Goal: Use online tool/utility: Utilize a website feature to perform a specific function

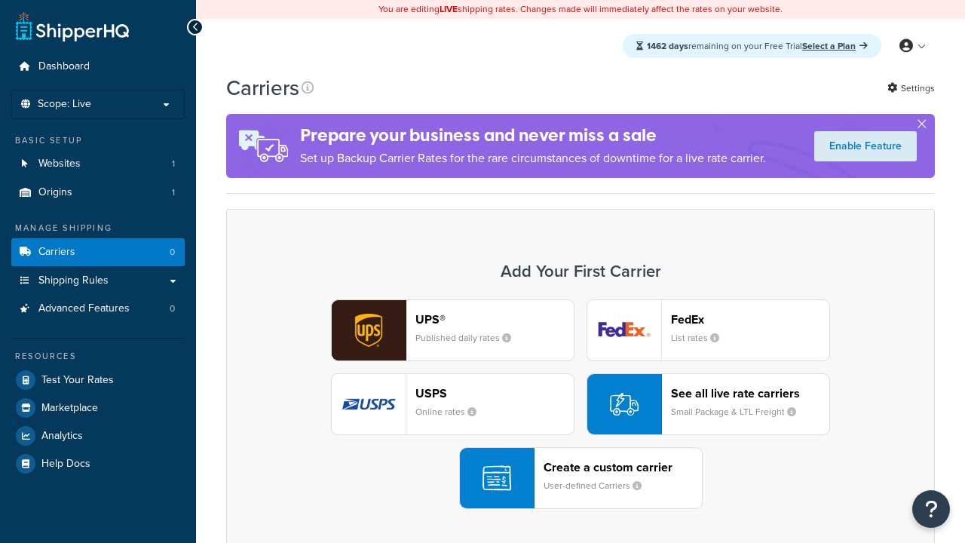
click at [580, 404] on div "UPS® Published daily rates FedEx List rates USPS Online rates See all live rate…" at bounding box center [580, 404] width 677 height 210
click at [750, 319] on header "FedEx" at bounding box center [750, 319] width 158 height 14
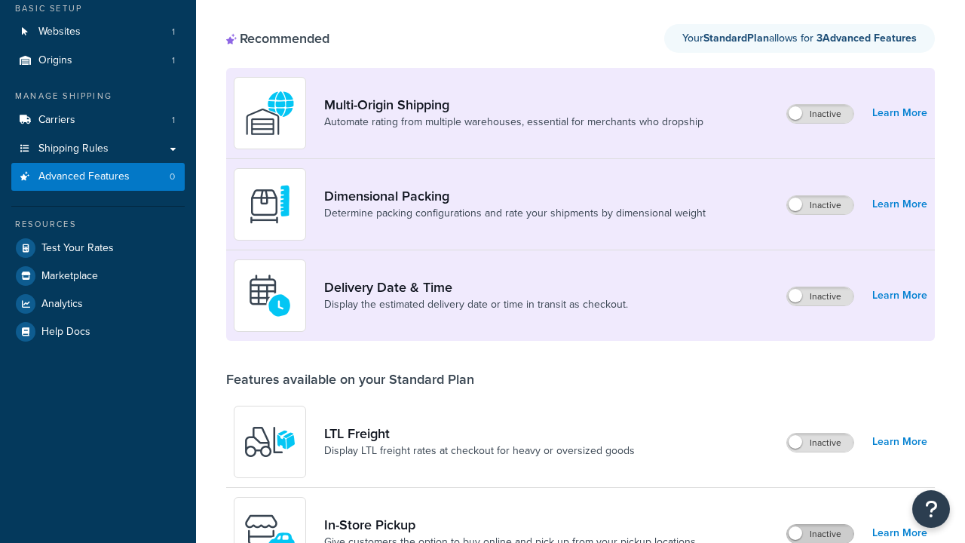
click at [820, 525] on label "Inactive" at bounding box center [820, 534] width 66 height 18
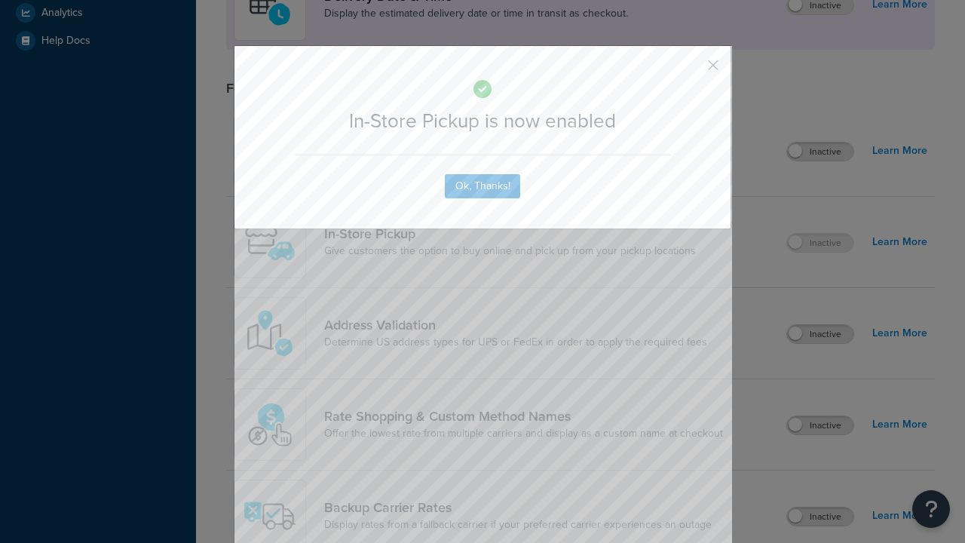
click at [690, 70] on button "button" at bounding box center [691, 71] width 4 height 4
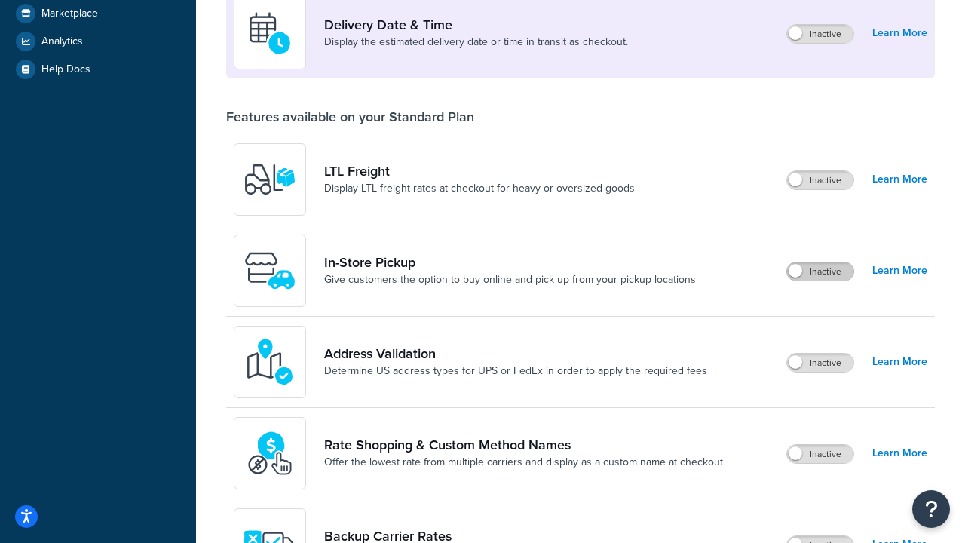
scroll to position [366, 0]
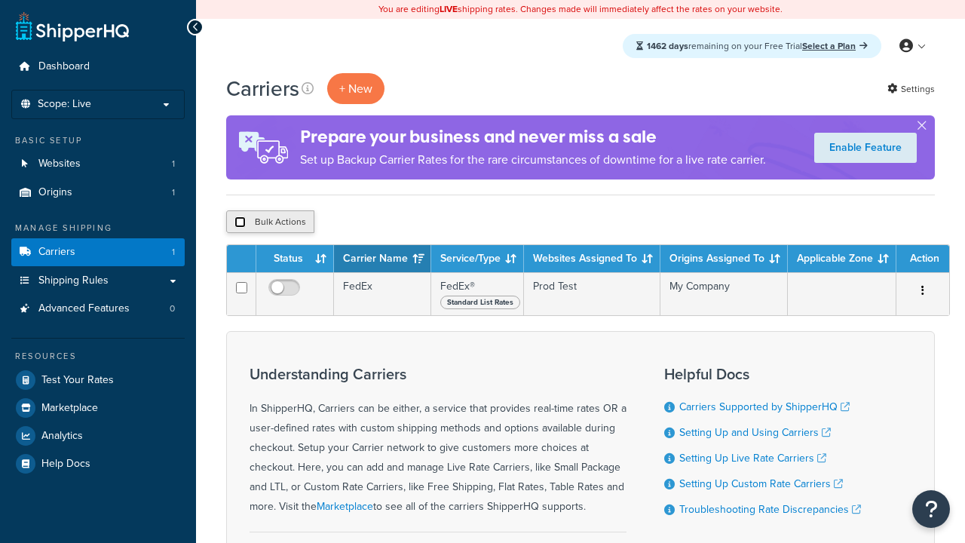
click at [240, 222] on input "checkbox" at bounding box center [239, 221] width 11 height 11
checkbox input "true"
click at [0, 0] on button "Delete" at bounding box center [0, 0] width 0 height 0
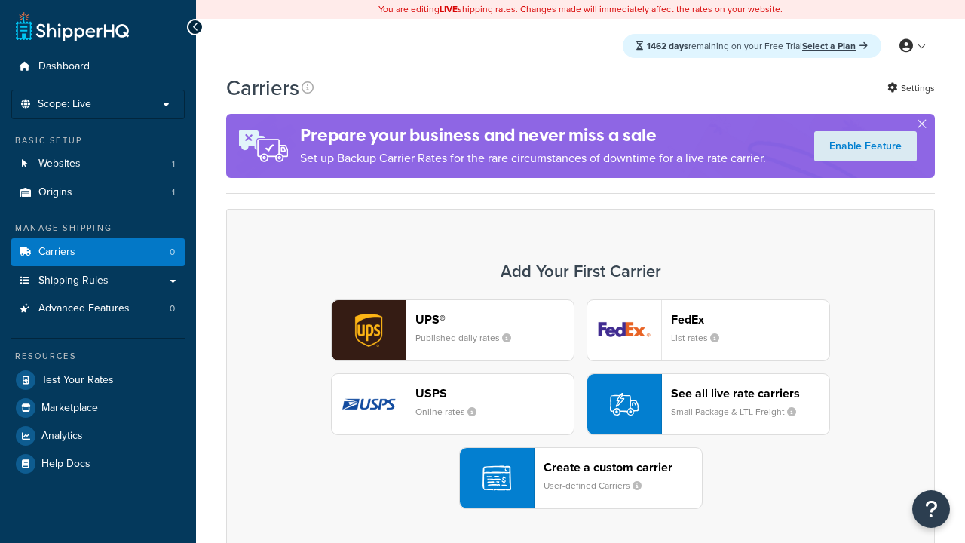
click at [452, 404] on div "USPS Online rates" at bounding box center [494, 404] width 158 height 36
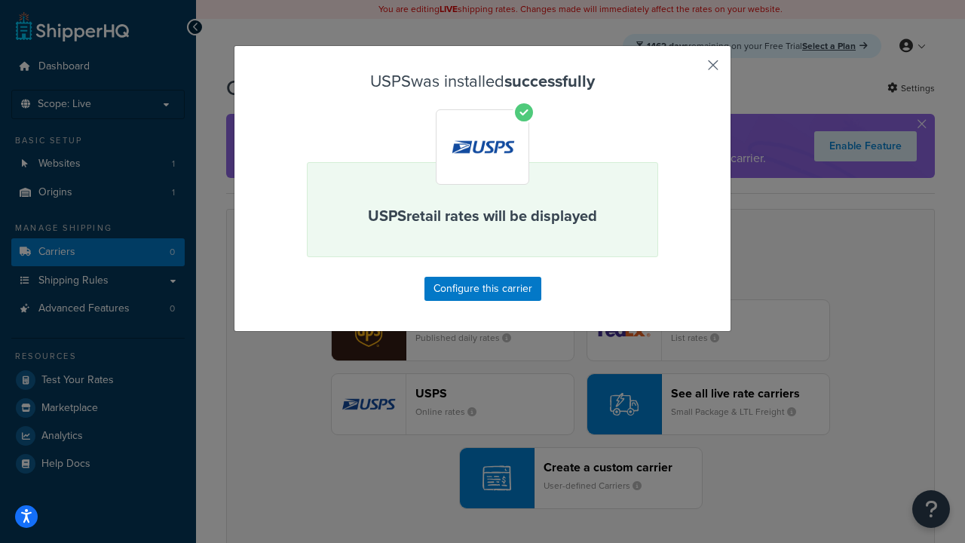
click at [690, 70] on button "button" at bounding box center [691, 71] width 4 height 4
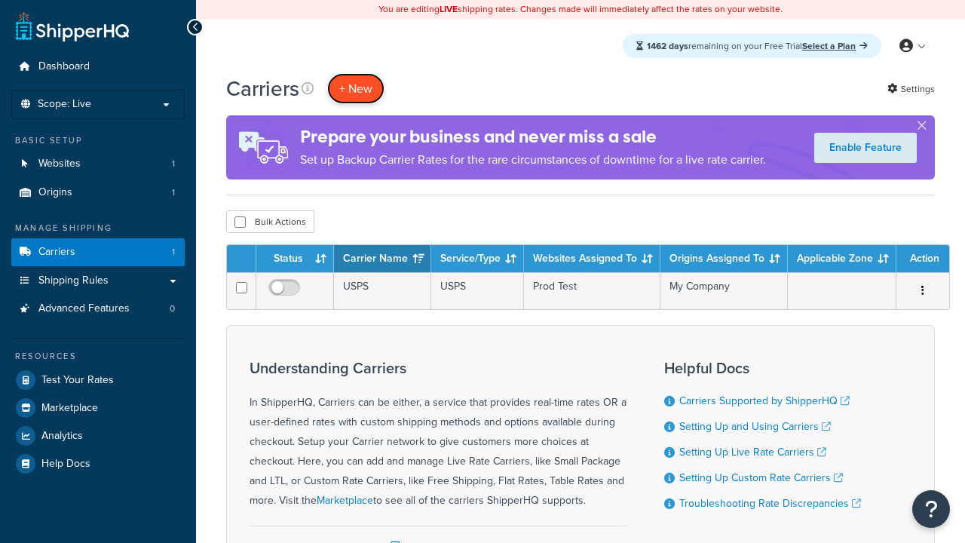
click at [356, 88] on button "+ New" at bounding box center [355, 88] width 57 height 31
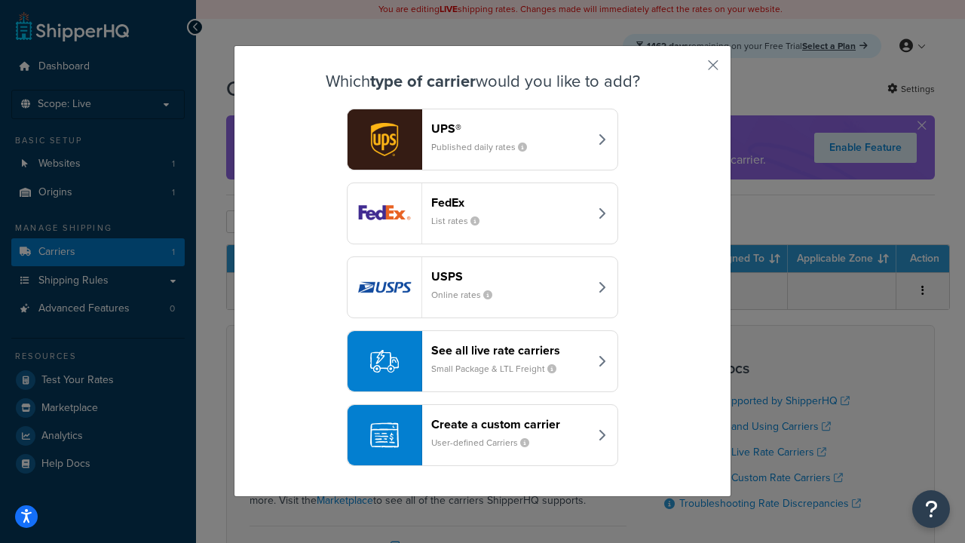
click at [482, 361] on div "See all live rate carriers Small Package & LTL Freight" at bounding box center [510, 361] width 158 height 36
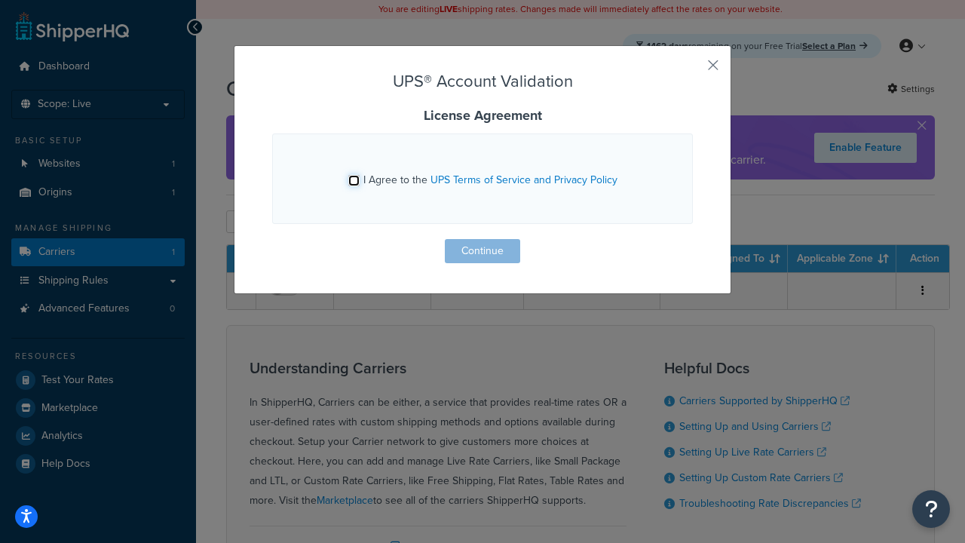
click at [353, 180] on input "I Agree to the UPS Terms of Service and Privacy Policy" at bounding box center [353, 180] width 11 height 11
checkbox input "true"
click at [482, 251] on button "Continue" at bounding box center [482, 251] width 75 height 24
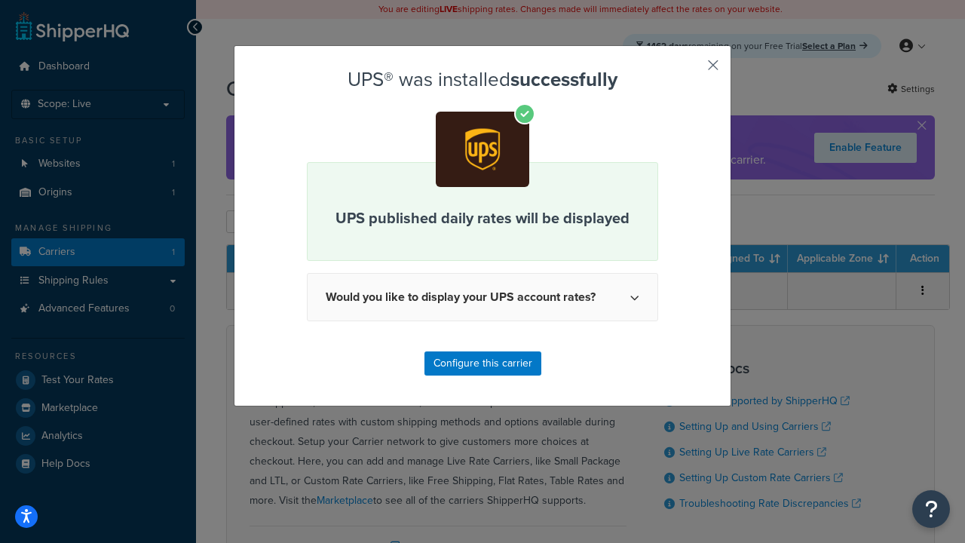
click at [690, 70] on button "button" at bounding box center [691, 71] width 4 height 4
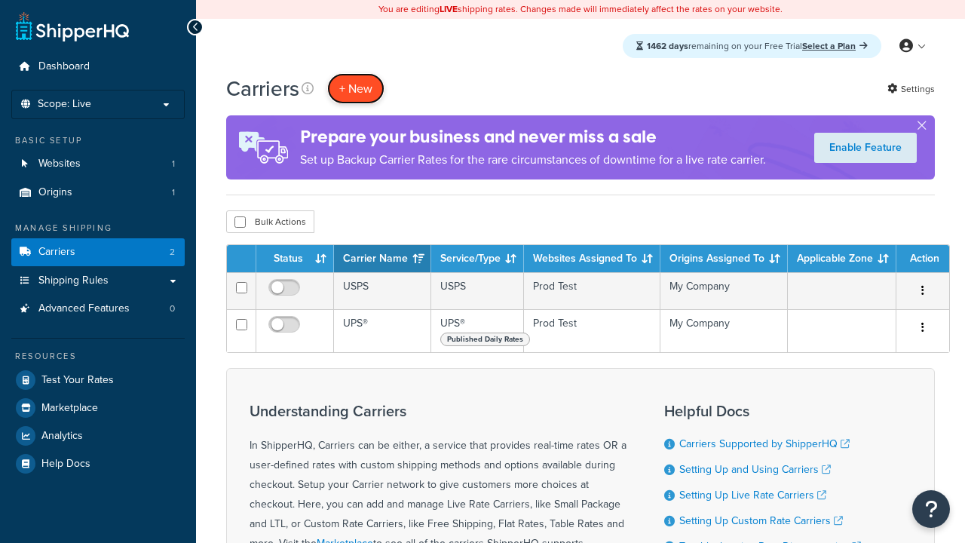
click at [356, 88] on button "+ New" at bounding box center [355, 88] width 57 height 31
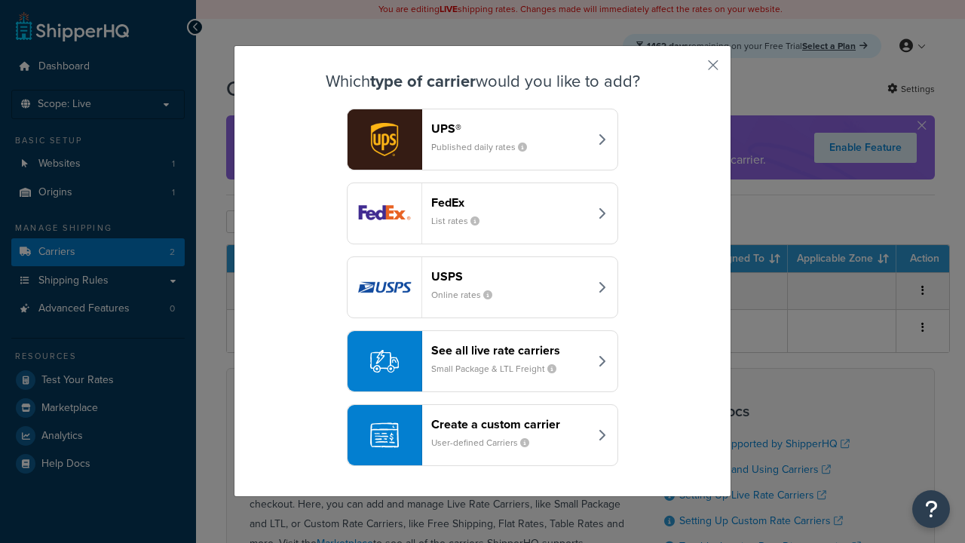
click at [509, 202] on header "FedEx" at bounding box center [510, 202] width 158 height 14
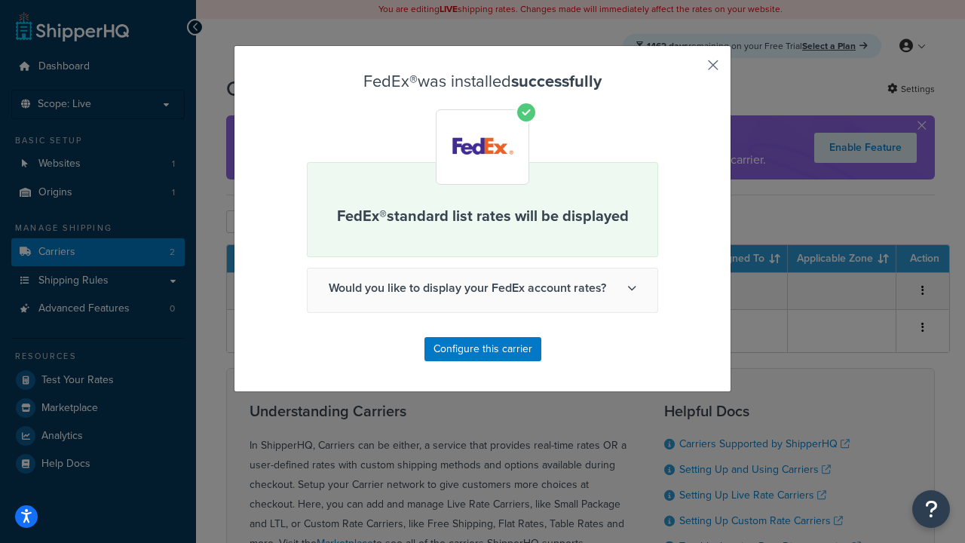
click at [690, 70] on button "button" at bounding box center [691, 71] width 4 height 4
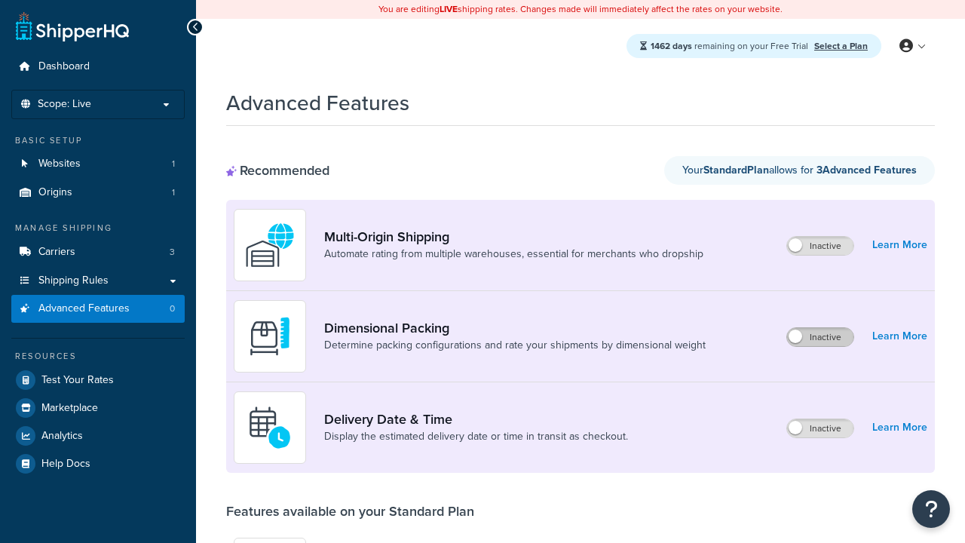
click at [820, 337] on label "Inactive" at bounding box center [820, 337] width 66 height 18
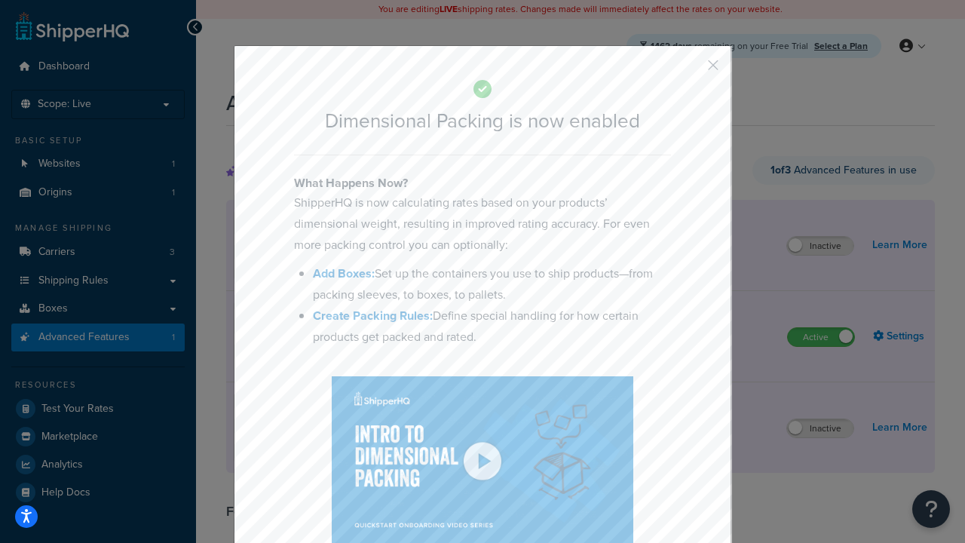
click at [690, 70] on button "button" at bounding box center [691, 71] width 4 height 4
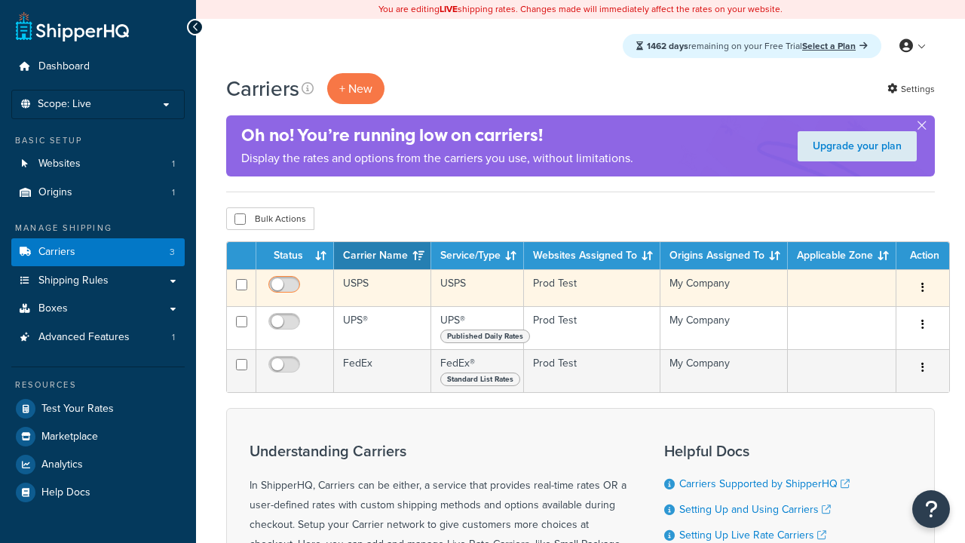
click at [286, 289] on input "checkbox" at bounding box center [285, 288] width 41 height 19
checkbox input "true"
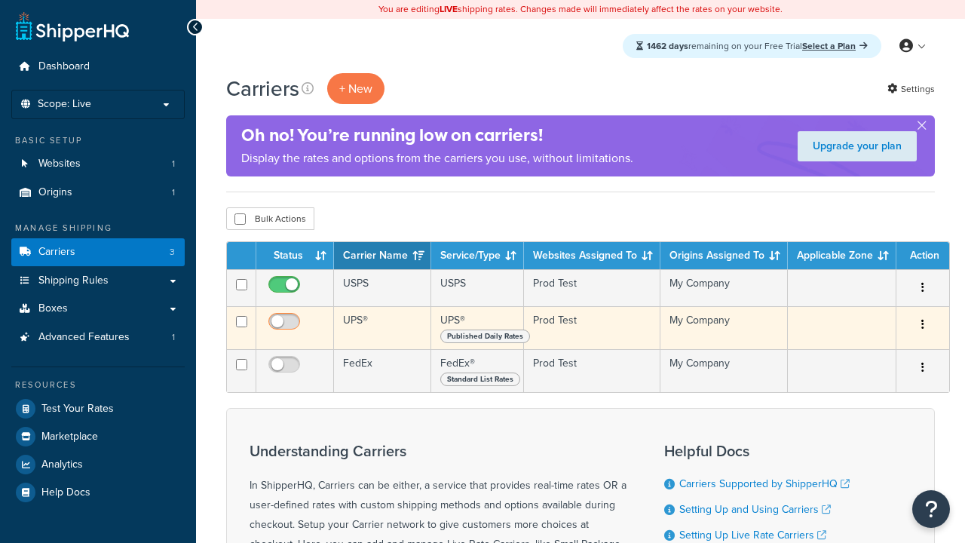
click at [286, 326] on input "checkbox" at bounding box center [285, 325] width 41 height 19
checkbox input "true"
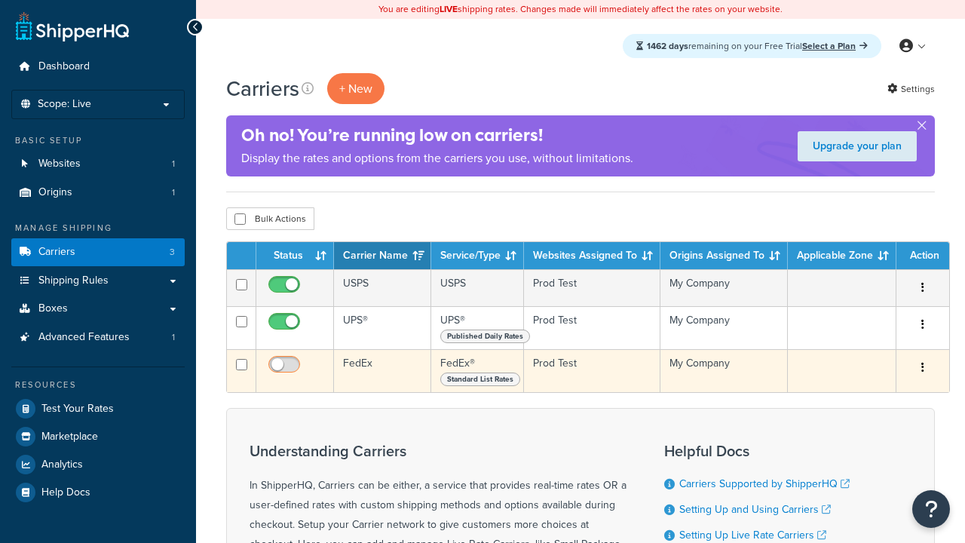
click at [286, 369] on input "checkbox" at bounding box center [285, 368] width 41 height 19
checkbox input "true"
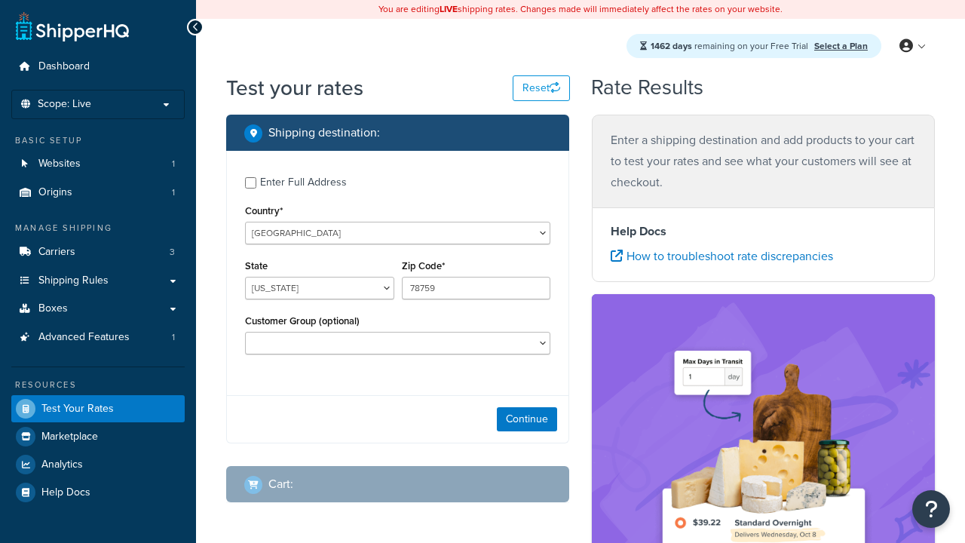
select select "[GEOGRAPHIC_DATA]"
click at [527, 421] on button "Continue" at bounding box center [527, 419] width 60 height 24
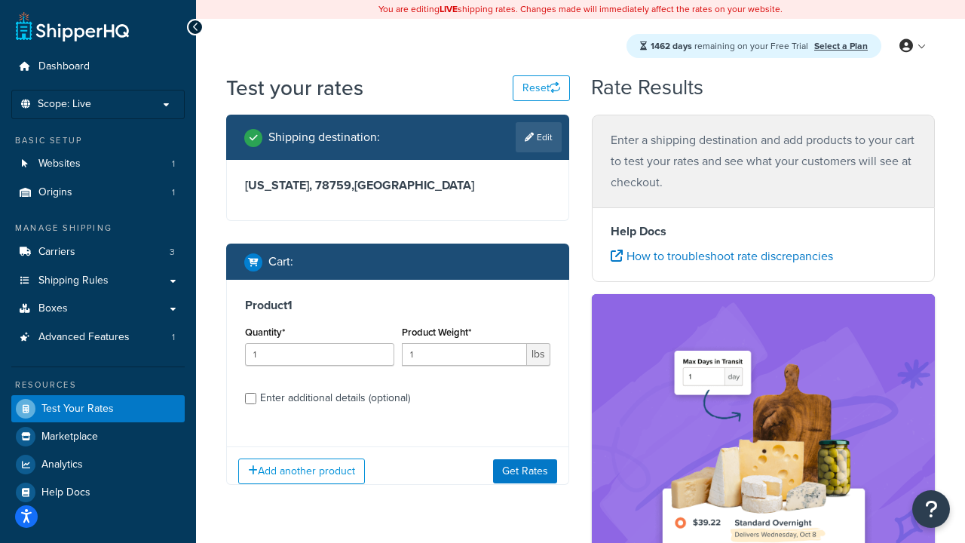
type input "78628"
type input "3"
type input "5"
click at [525, 470] on button "Get Rates" at bounding box center [525, 471] width 64 height 24
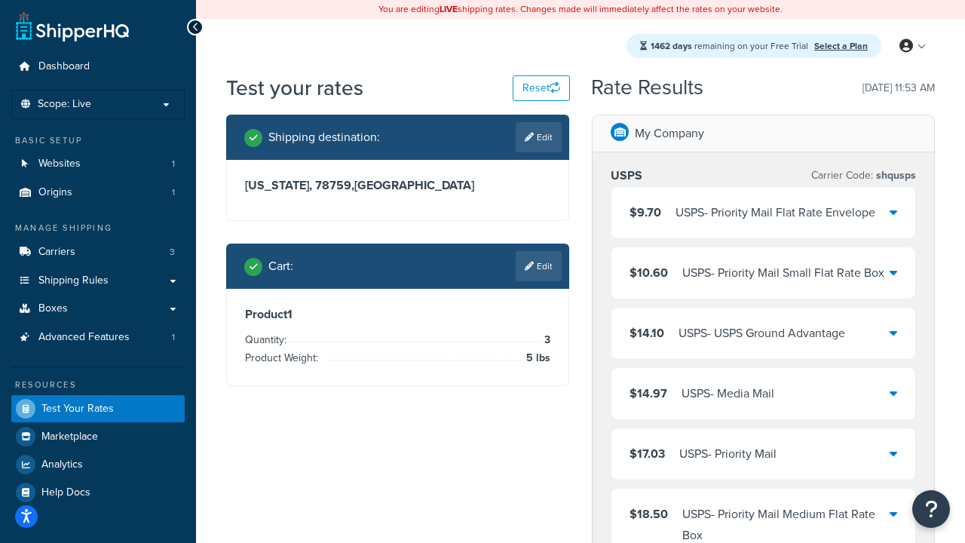
click at [763, 213] on div "USPS - Priority Mail Flat Rate Envelope" at bounding box center [775, 212] width 200 height 21
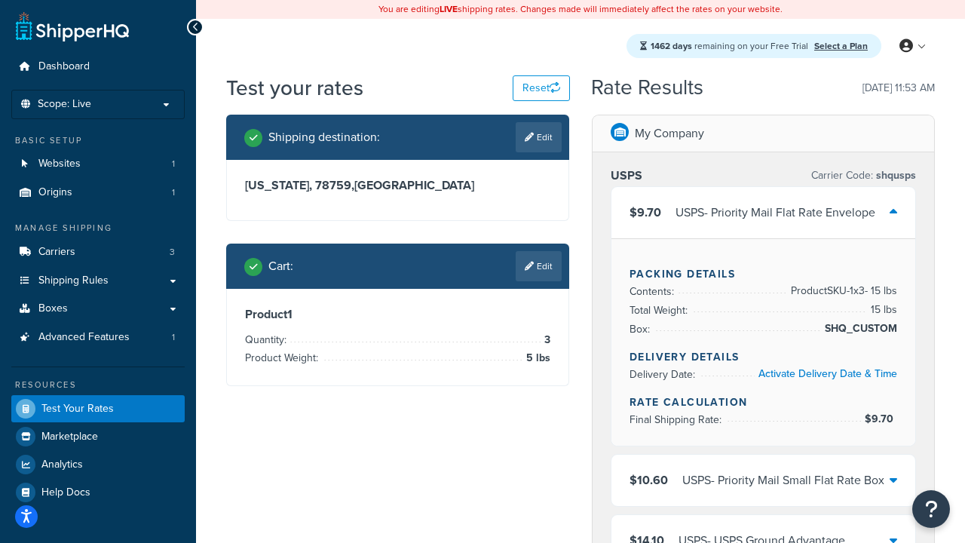
click at [763, 480] on div "USPS - Priority Mail Small Flat Rate Box" at bounding box center [783, 480] width 202 height 21
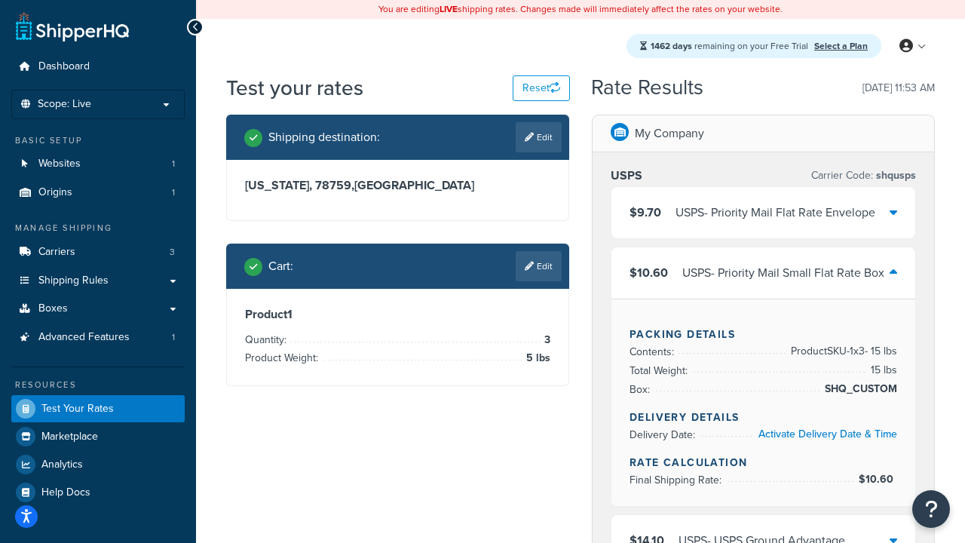
click at [763, 530] on div "USPS - USPS Ground Advantage" at bounding box center [761, 540] width 167 height 21
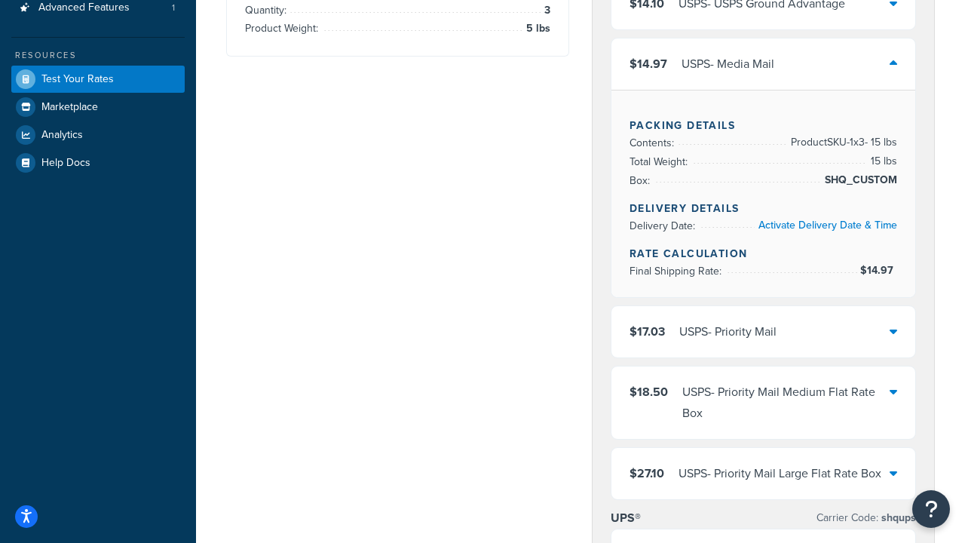
click at [763, 321] on div "USPS - Priority Mail" at bounding box center [727, 331] width 97 height 21
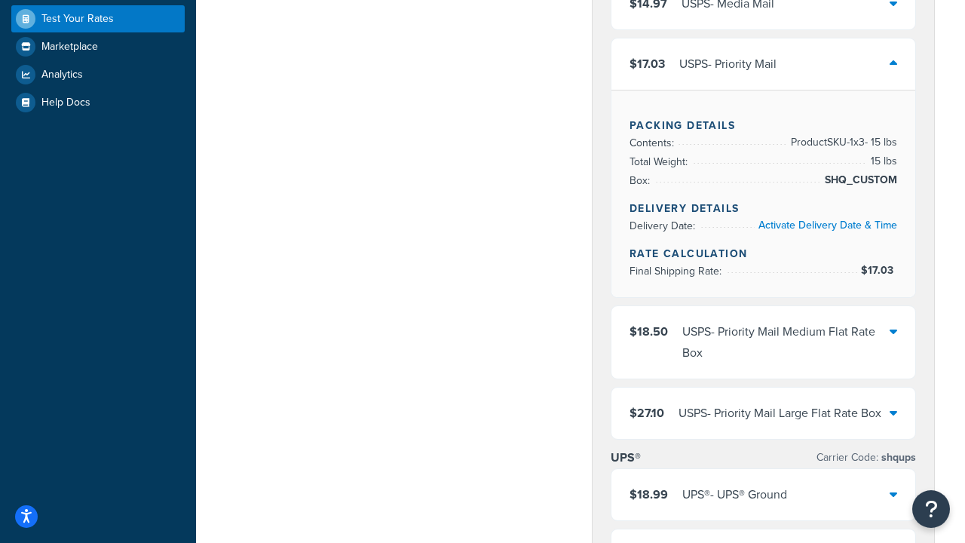
click at [763, 342] on div "USPS - Priority Mail Medium Flat Rate Box" at bounding box center [785, 342] width 207 height 42
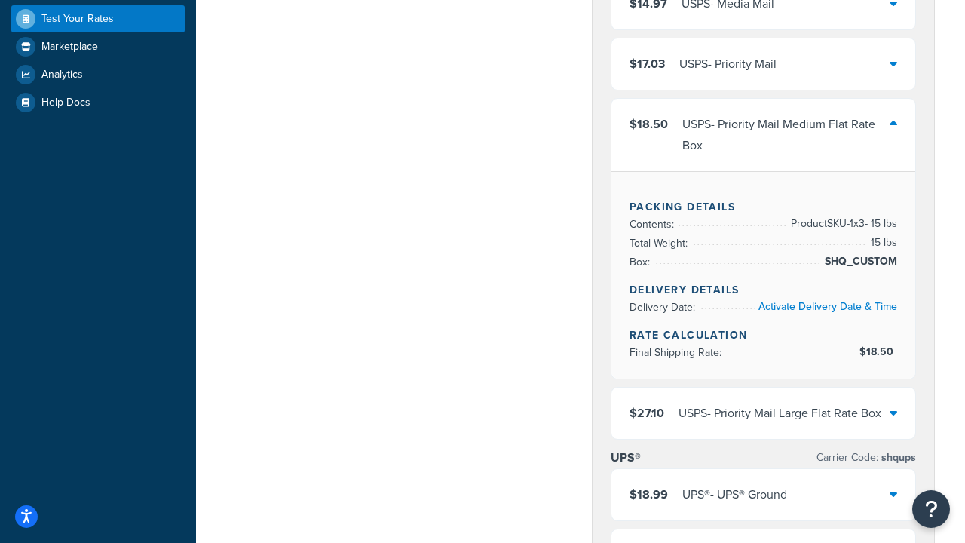
click at [763, 413] on div "USPS - Priority Mail Large Flat Rate Box" at bounding box center [779, 412] width 203 height 21
click at [763, 505] on div "UPS® - UPS® Ground" at bounding box center [734, 494] width 105 height 21
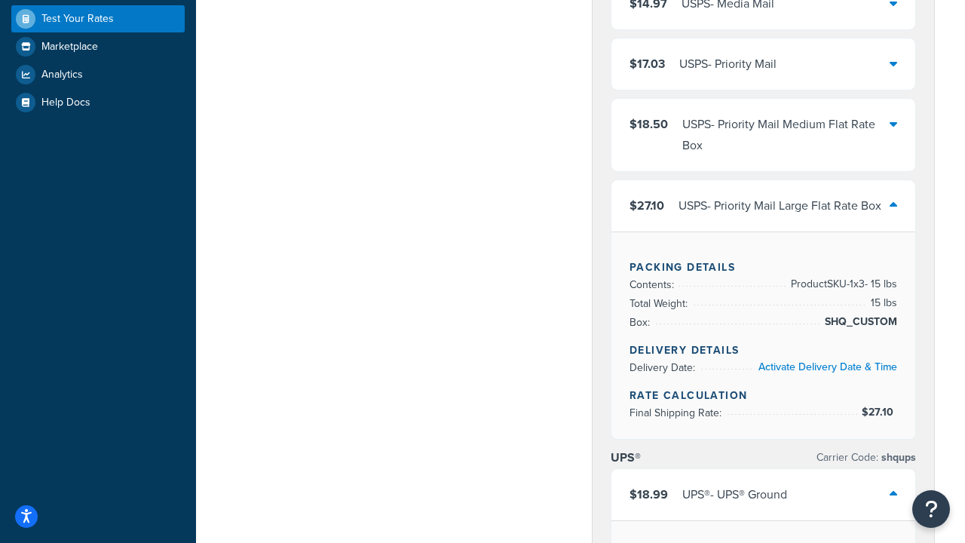
scroll to position [367, 0]
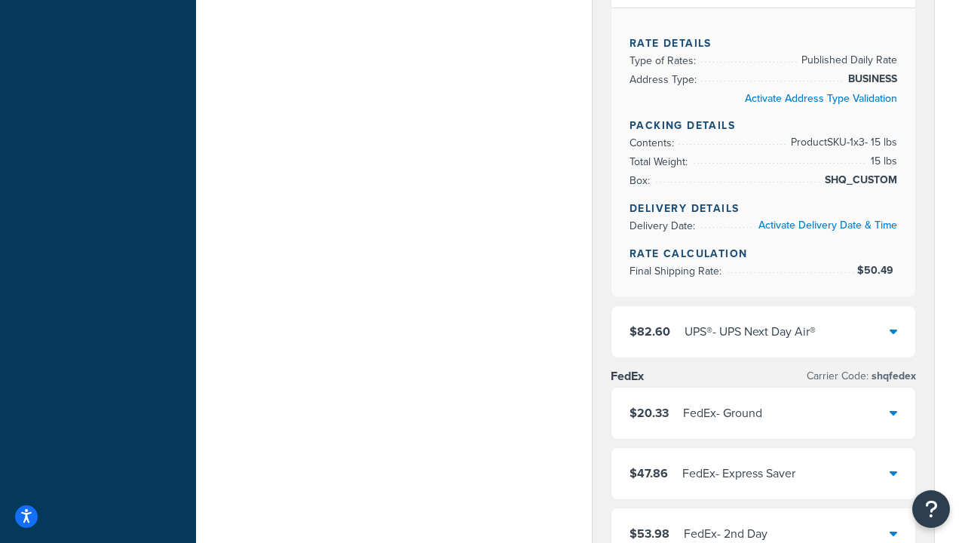
click at [763, 332] on div "UPS® - UPS Next Day Air®" at bounding box center [749, 331] width 131 height 21
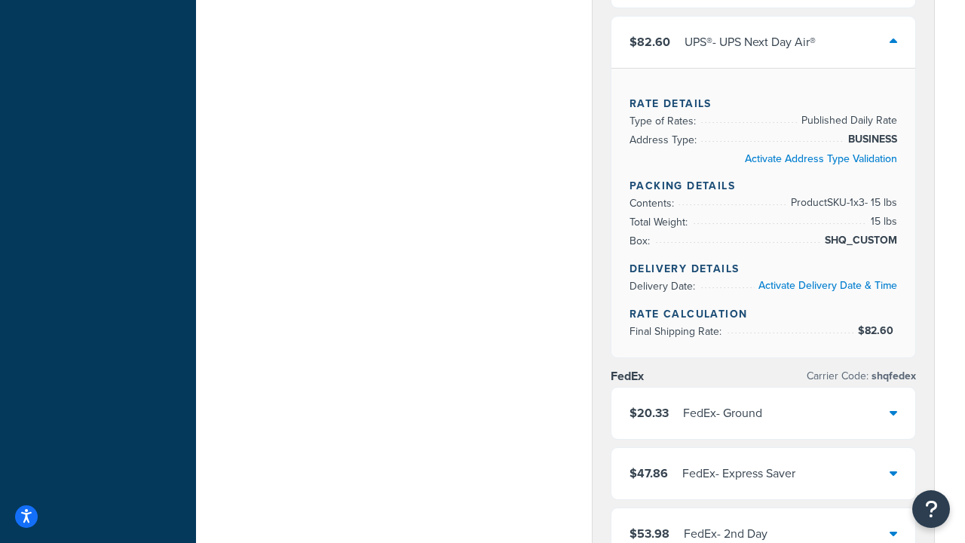
click at [762, 424] on div "FedEx - Ground" at bounding box center [722, 412] width 79 height 21
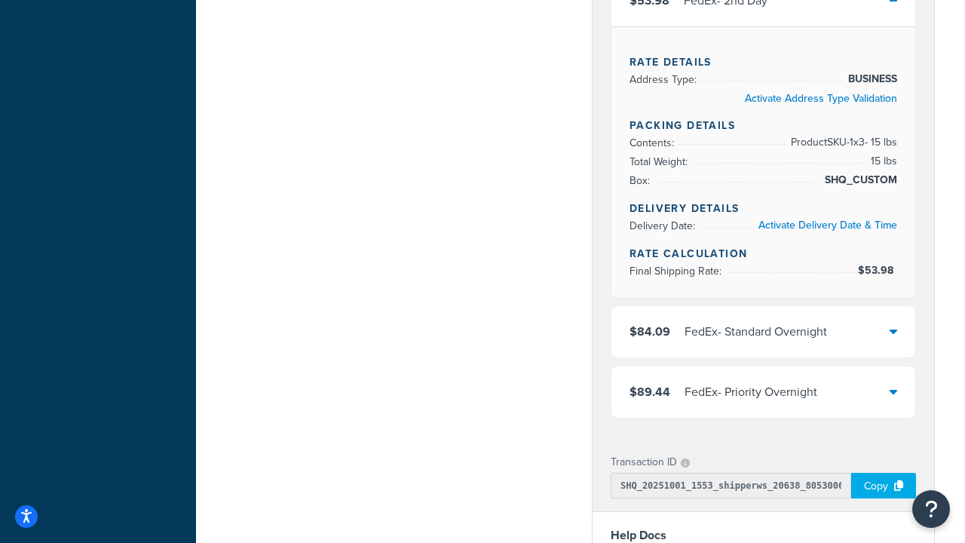
click at [763, 332] on div "FedEx - Standard Overnight" at bounding box center [755, 331] width 142 height 21
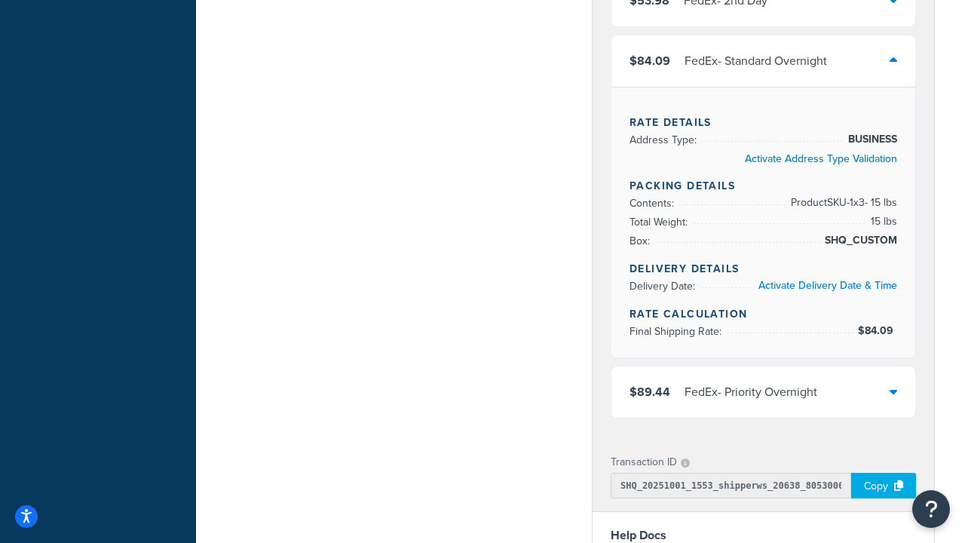
click at [763, 381] on div "FedEx - Priority Overnight" at bounding box center [750, 391] width 133 height 21
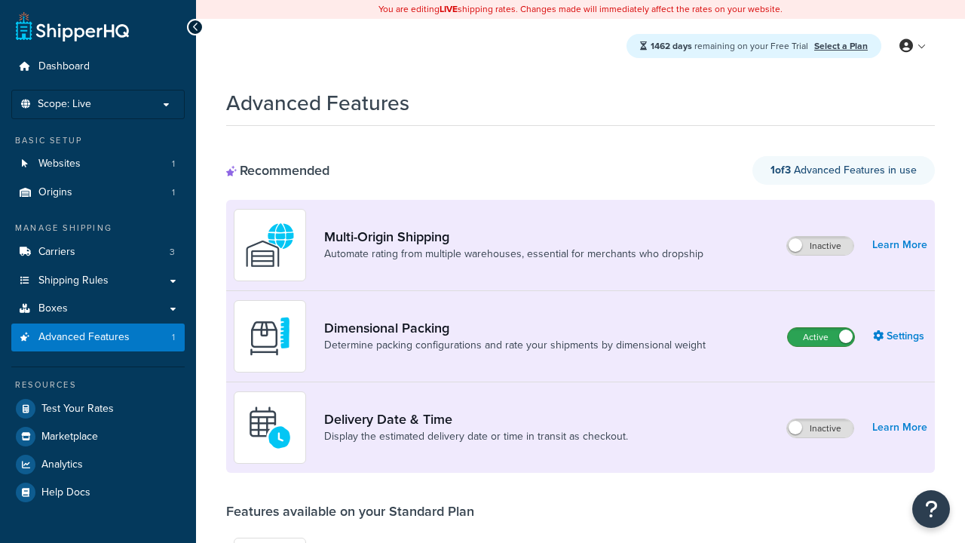
click at [821, 337] on label "Active" at bounding box center [821, 337] width 66 height 18
